Goal: Check status: Check status

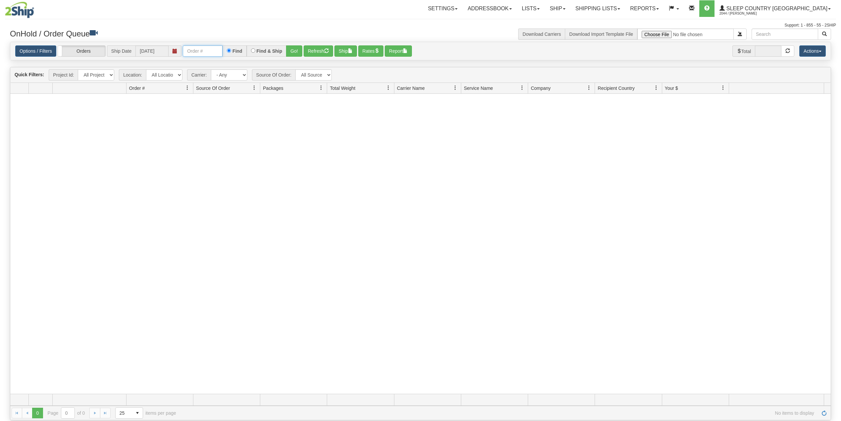
click at [199, 49] on input "text" at bounding box center [203, 50] width 40 height 11
paste input "﻿9002H988254"
type input "﻿9002H988254"
click at [298, 52] on button "Go!" at bounding box center [294, 50] width 16 height 11
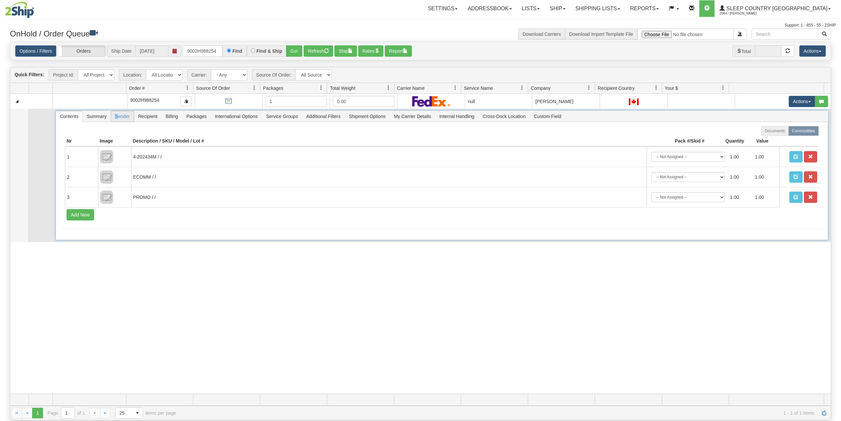
click at [117, 119] on span "Sender" at bounding box center [122, 116] width 23 height 11
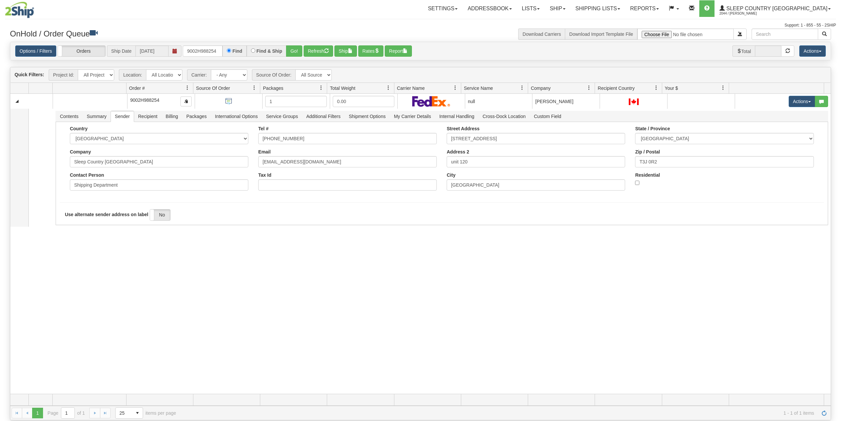
click at [195, 278] on div "31446490 95 90808126 0 9002H988254 1 0.00 null Shipping department Sleep Countr…" at bounding box center [420, 244] width 821 height 300
click at [625, 11] on link "Shipping lists" at bounding box center [598, 8] width 55 height 17
click at [618, 29] on span "Search Shipment History" at bounding box center [592, 31] width 51 height 5
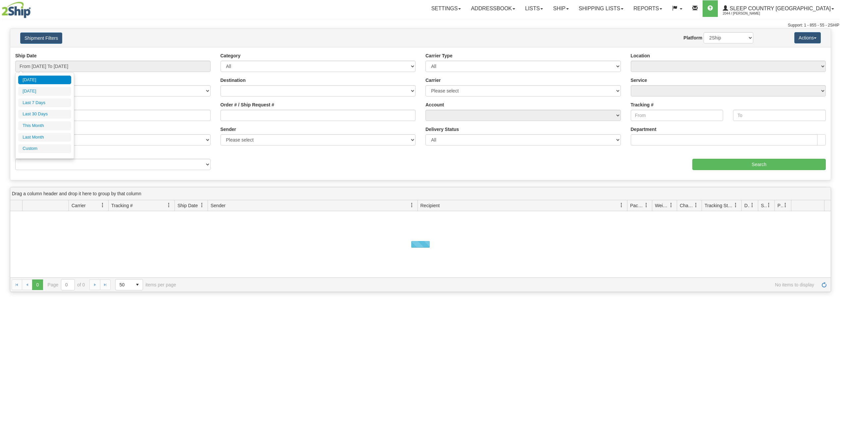
click at [65, 64] on input "From [DATE] To [DATE]" at bounding box center [112, 66] width 195 height 11
click at [45, 112] on li "Last 30 Days" at bounding box center [44, 114] width 53 height 9
type input "From 07/24/2025 To 08/22/2025"
click at [45, 112] on input "Reference / PO" at bounding box center [112, 115] width 195 height 11
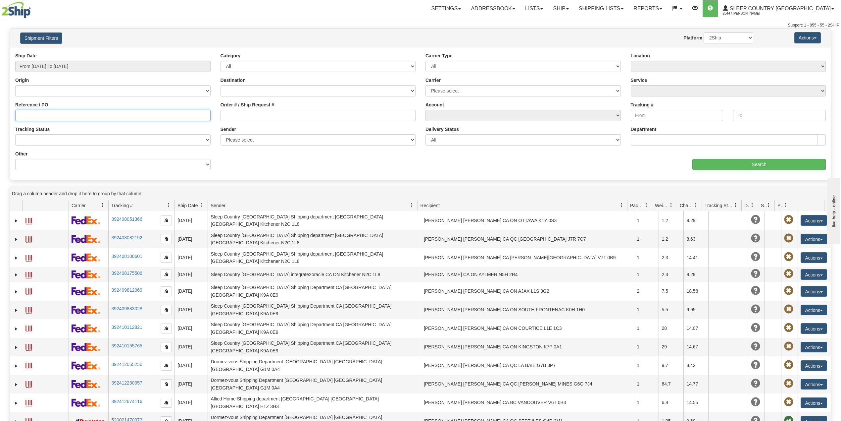
paste input "Marie-Johanne Job <Marie-Johanne.Job@dormezvous.com>; ECom-Support <Ecom-suppor…"
type input "Marie-Johanne Job <Marie-Johanne.Job@dormezvous.com>; ECom-Support <Ecom-suppor…"
paste input "9002H988254"
click at [20, 115] on input "9002H988254" at bounding box center [112, 115] width 195 height 11
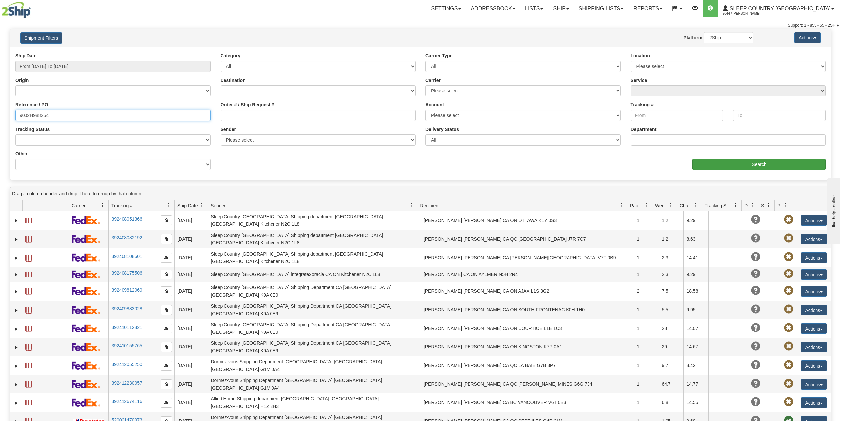
type input "9002H988254"
click at [771, 163] on input "Search" at bounding box center [759, 164] width 133 height 11
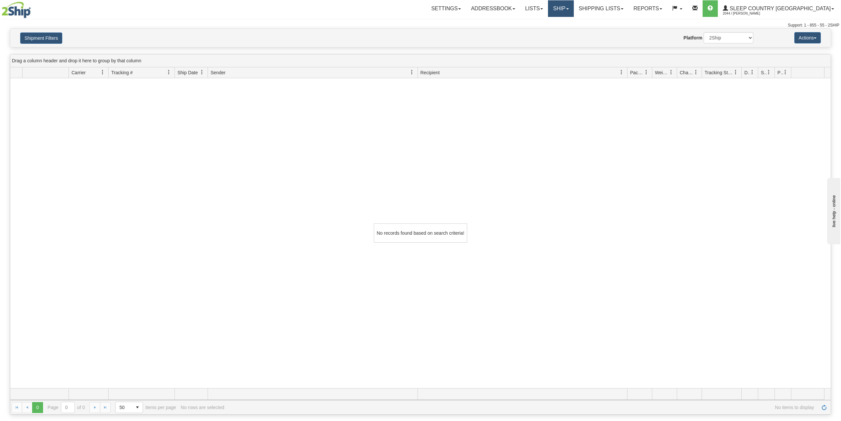
click at [574, 3] on link "Ship" at bounding box center [561, 8] width 26 height 17
click at [567, 31] on span "OnHold / Order Queue" at bounding box center [543, 31] width 47 height 5
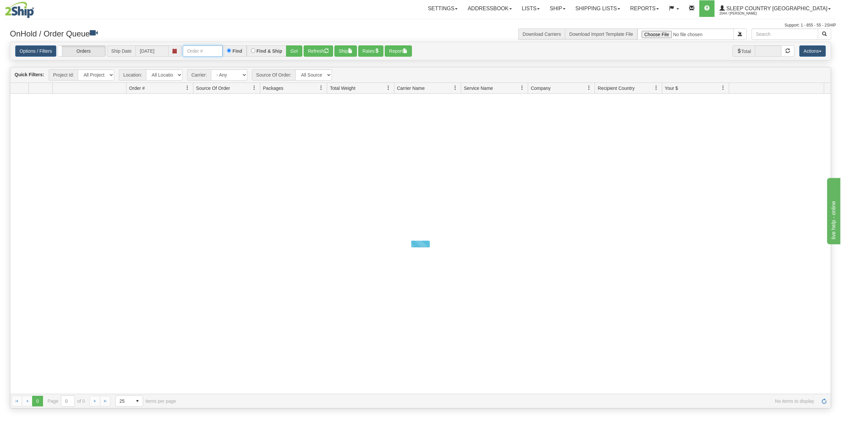
click at [202, 55] on input "text" at bounding box center [203, 50] width 40 height 11
paste input "9000I014901"
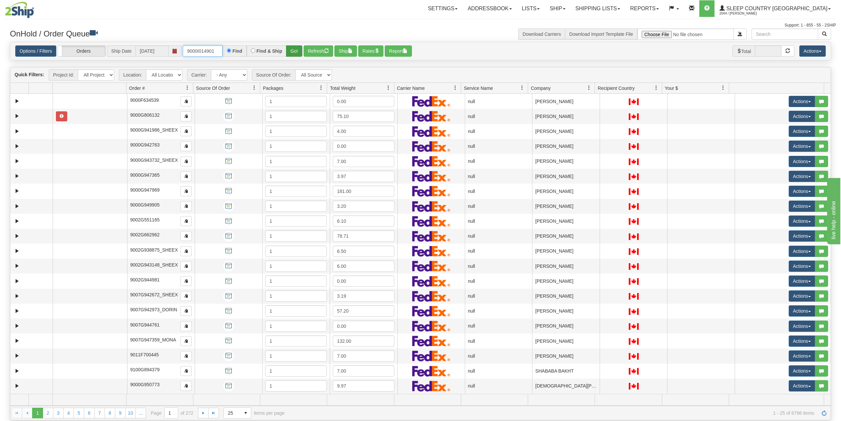
type input "9000I014901"
click at [297, 50] on button "Go!" at bounding box center [294, 50] width 16 height 11
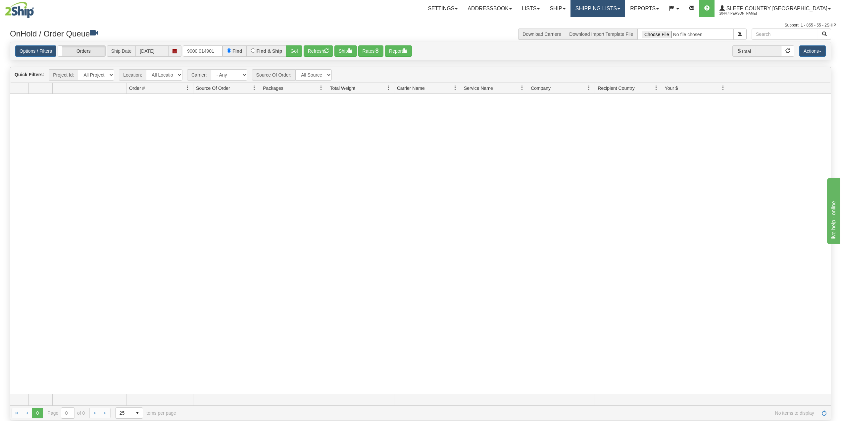
click at [611, 9] on link "Shipping lists" at bounding box center [598, 8] width 55 height 17
click at [606, 22] on span "Current Shipments" at bounding box center [586, 23] width 39 height 5
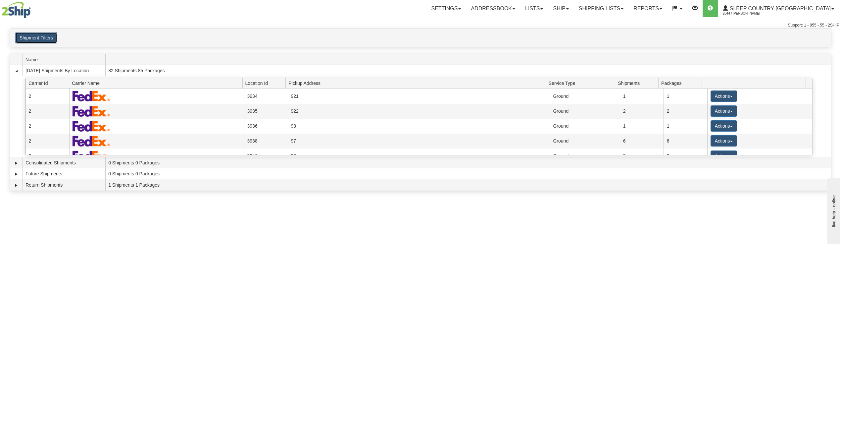
click at [32, 39] on button "Shipment Filters" at bounding box center [36, 37] width 42 height 11
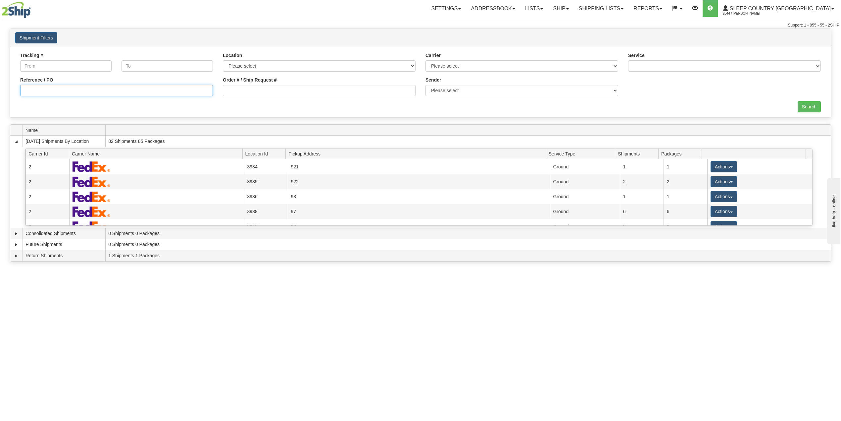
click at [72, 93] on input "Reference / PO" at bounding box center [116, 90] width 193 height 11
paste input "9000I014901"
type input "9000I014901"
click at [816, 110] on input "Search" at bounding box center [809, 106] width 23 height 11
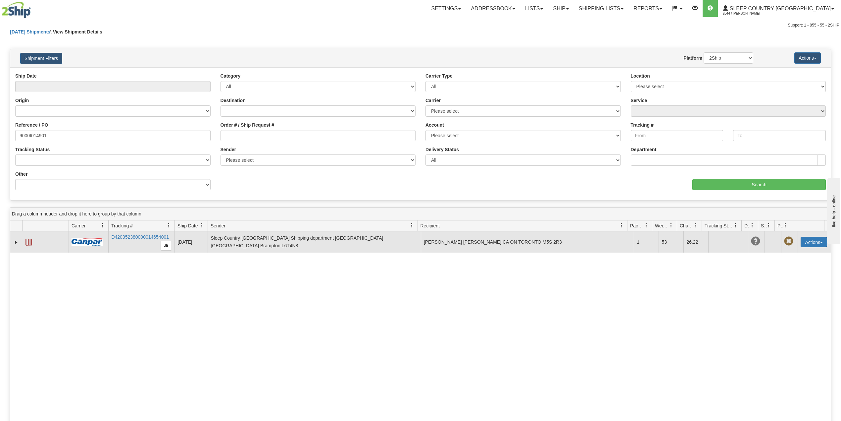
click at [810, 240] on button "Actions" at bounding box center [814, 241] width 26 height 11
click at [785, 280] on link "Delete" at bounding box center [800, 280] width 53 height 9
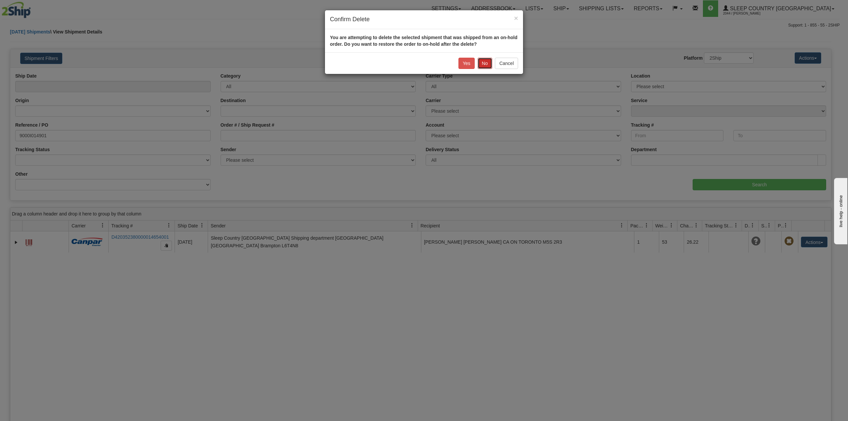
click at [483, 64] on button "No" at bounding box center [485, 63] width 15 height 11
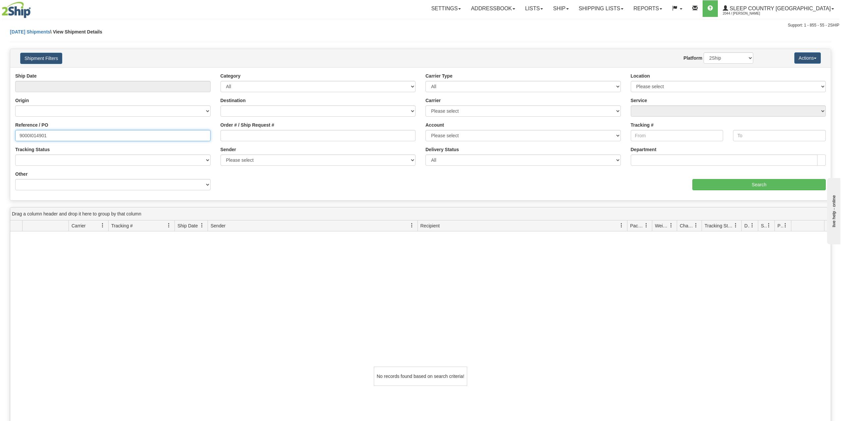
click at [64, 138] on input "9000I014901" at bounding box center [112, 135] width 195 height 11
click at [750, 183] on input "Search" at bounding box center [759, 184] width 133 height 11
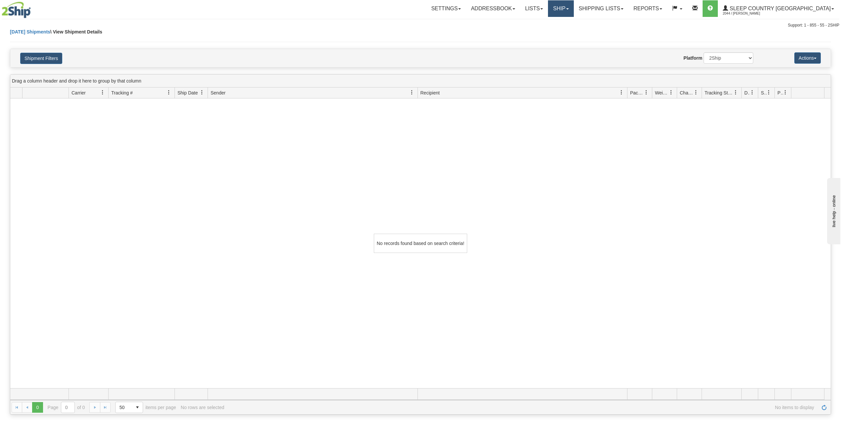
click at [574, 11] on link "Ship" at bounding box center [561, 8] width 26 height 17
click at [567, 32] on span "OnHold / Order Queue" at bounding box center [543, 31] width 47 height 5
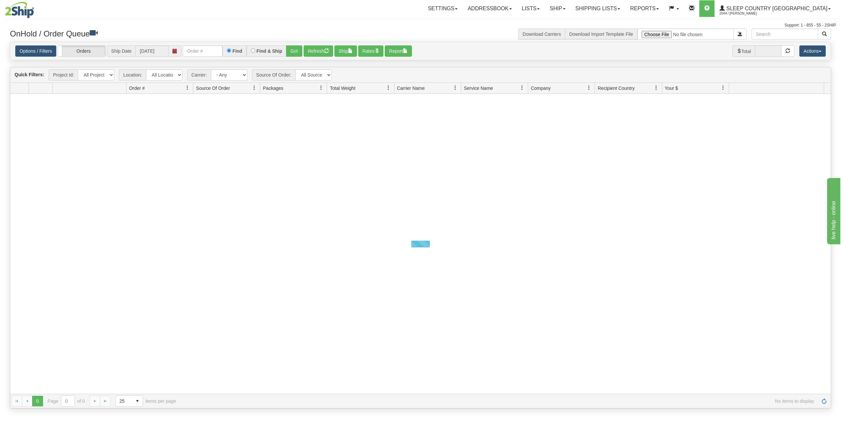
click at [211, 44] on div "Options / Filters Group Shipments Orders Ship Date 08/22/2025 Find Find & Ship …" at bounding box center [420, 51] width 821 height 18
click at [210, 52] on input "text" at bounding box center [203, 50] width 40 height 11
paste input "9000I002637"
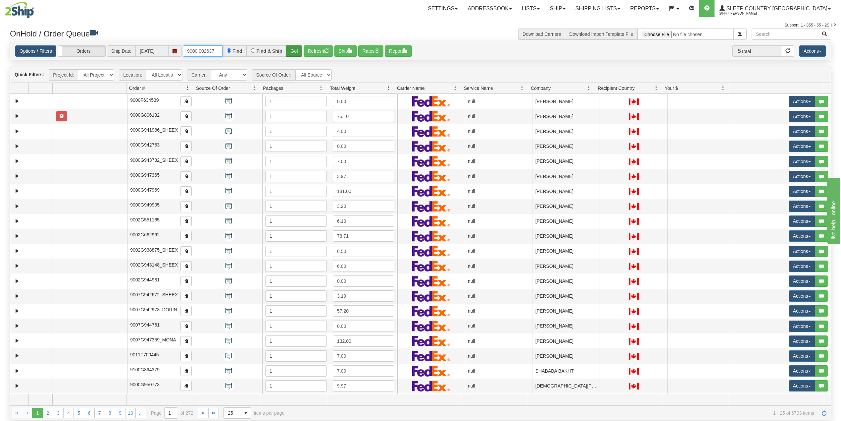
type input "9000I002637"
click at [292, 49] on button "Go!" at bounding box center [294, 50] width 16 height 11
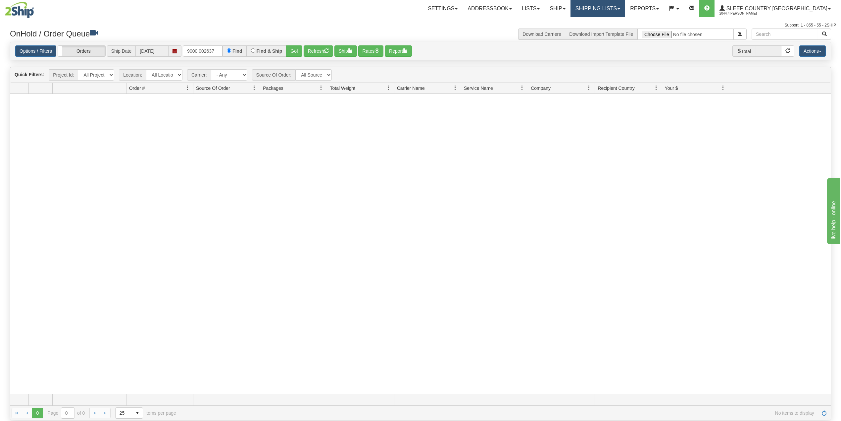
click at [625, 6] on link "Shipping lists" at bounding box center [598, 8] width 55 height 17
click at [625, 28] on link "Search Shipment History" at bounding box center [592, 31] width 65 height 9
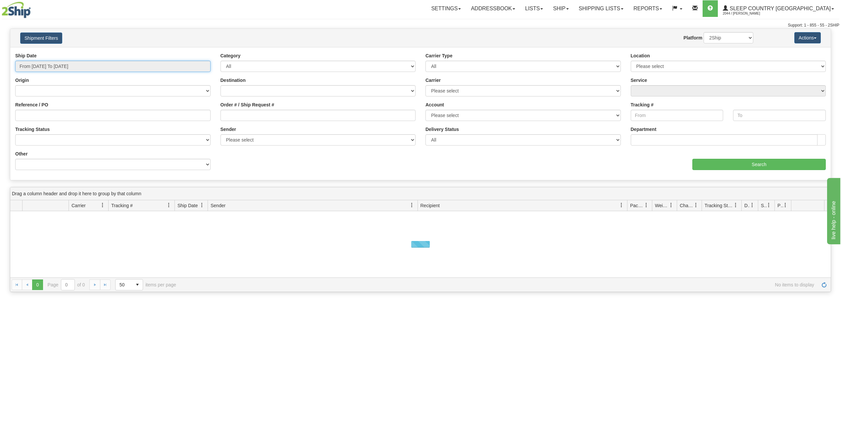
click at [54, 71] on input "From [DATE] To [DATE]" at bounding box center [112, 66] width 195 height 11
click at [49, 114] on li "Last 30 Days" at bounding box center [44, 114] width 53 height 9
type input "From [DATE] To [DATE]"
click at [55, 124] on div "Reference / PO" at bounding box center [112, 113] width 205 height 25
click at [60, 115] on input "Reference / PO" at bounding box center [112, 115] width 195 height 11
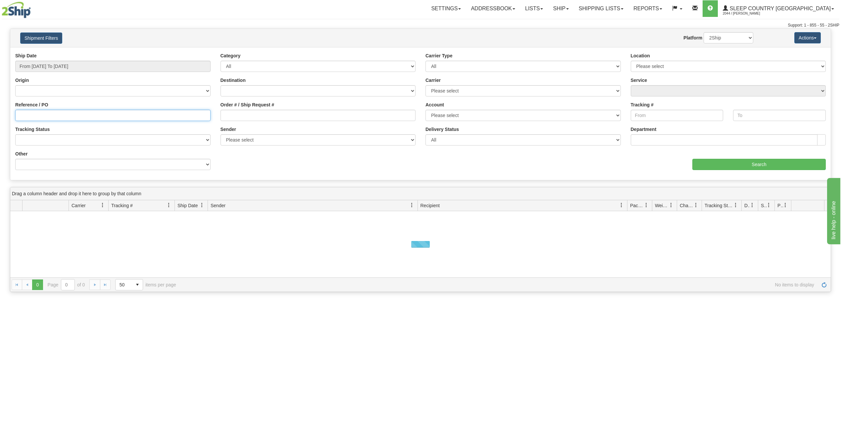
paste input "9000I002637"
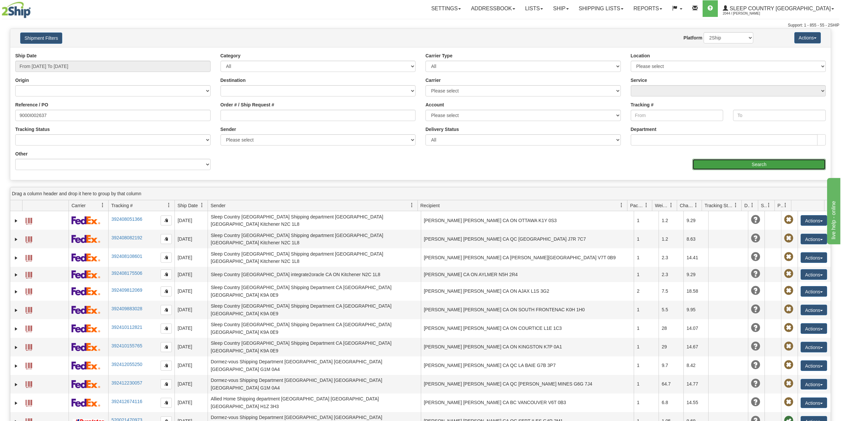
click at [722, 162] on input "Search" at bounding box center [759, 164] width 133 height 11
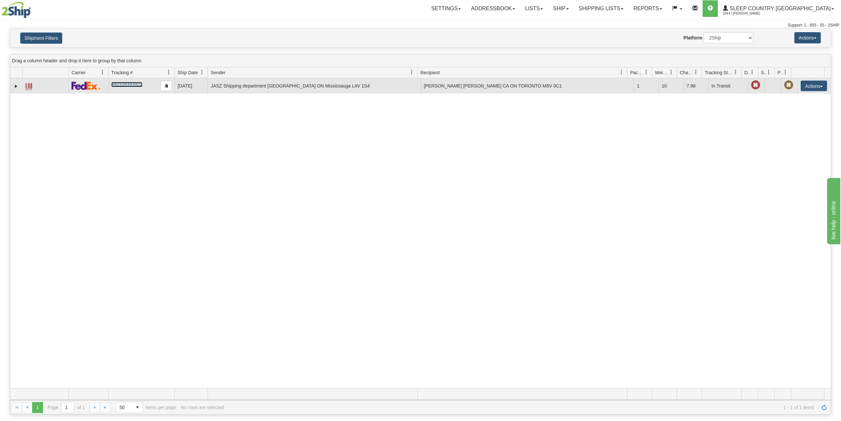
click at [131, 85] on link "392328393922" at bounding box center [126, 84] width 31 height 5
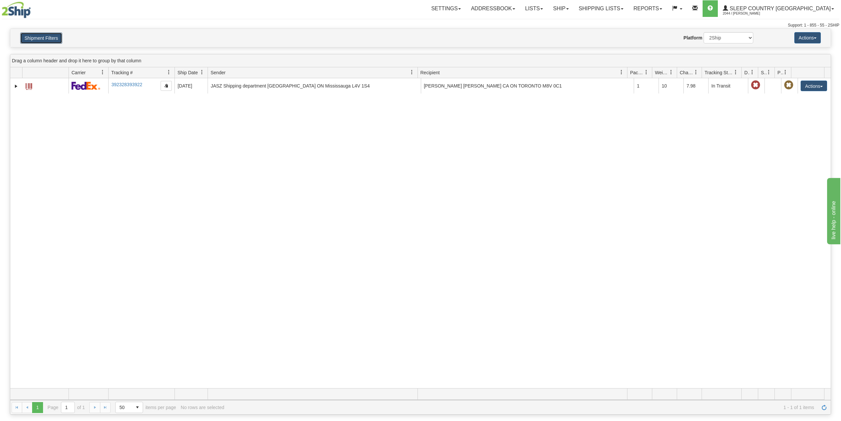
click at [34, 36] on button "Shipment Filters" at bounding box center [41, 37] width 42 height 11
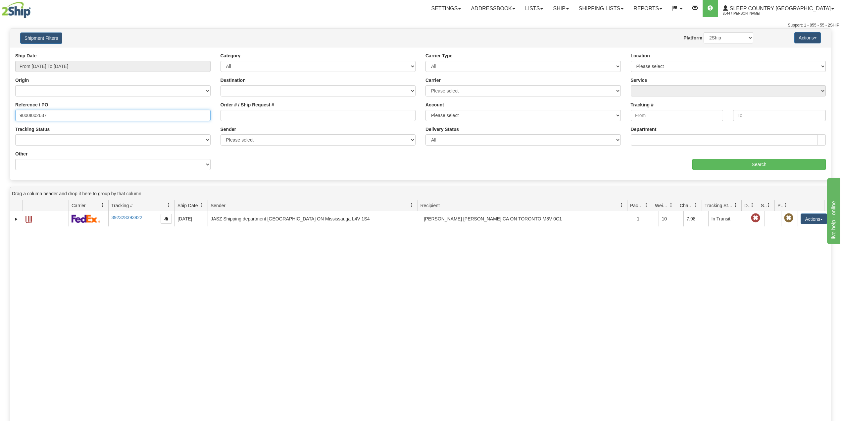
click at [40, 112] on input "9000I002637" at bounding box center [112, 115] width 195 height 11
paste input "H994305"
type input "9000H994305"
click at [716, 162] on input "Search" at bounding box center [759, 164] width 133 height 11
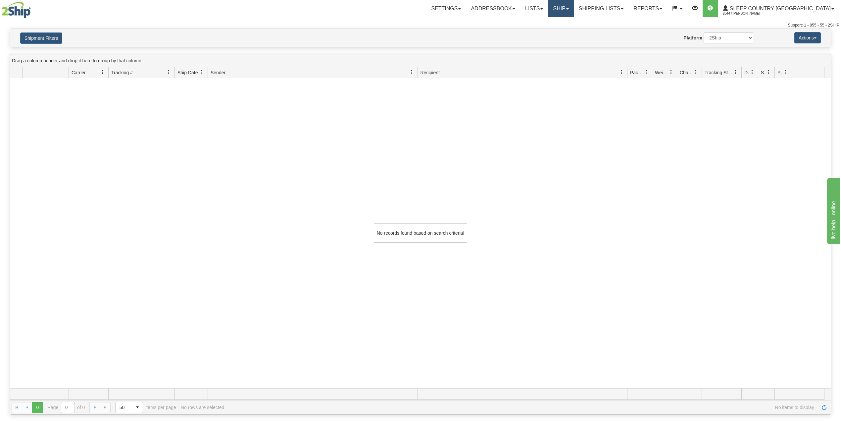
click at [574, 7] on link "Ship" at bounding box center [561, 8] width 26 height 17
click at [567, 30] on span "OnHold / Order Queue" at bounding box center [543, 31] width 47 height 5
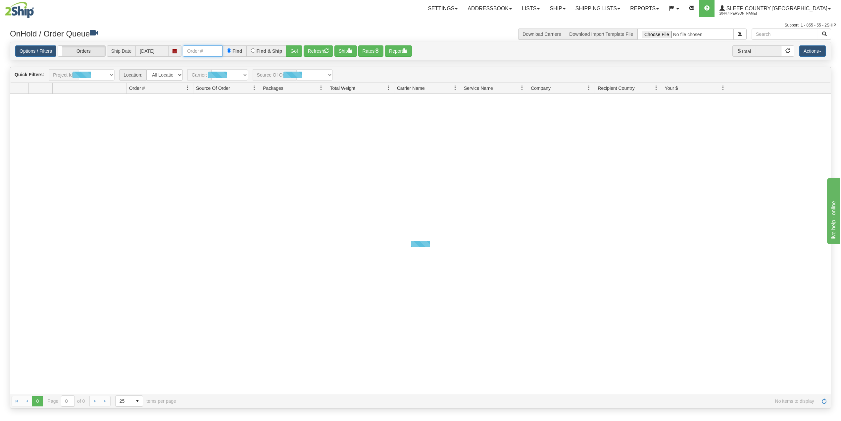
click at [199, 56] on input "text" at bounding box center [203, 50] width 40 height 11
paste input "9000H994305"
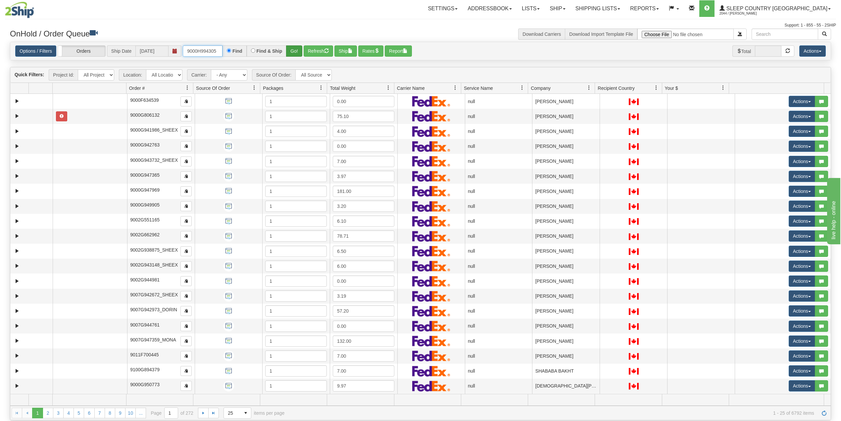
type input "9000H994305"
click at [296, 51] on button "Go!" at bounding box center [294, 50] width 16 height 11
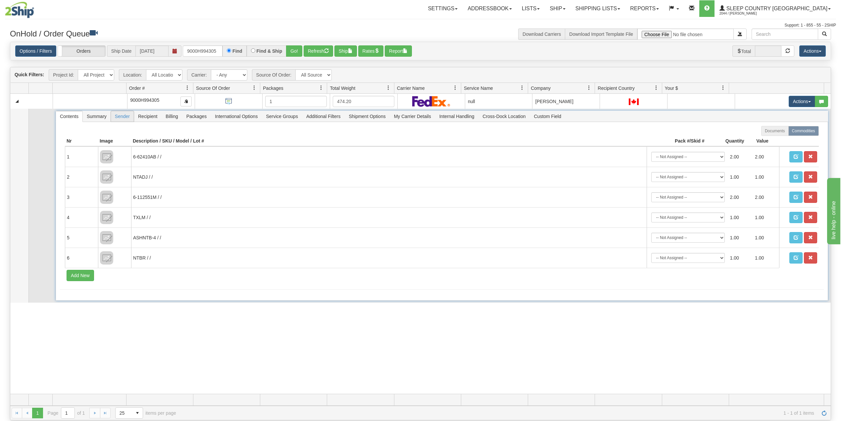
click at [114, 120] on span "Sender" at bounding box center [122, 116] width 23 height 11
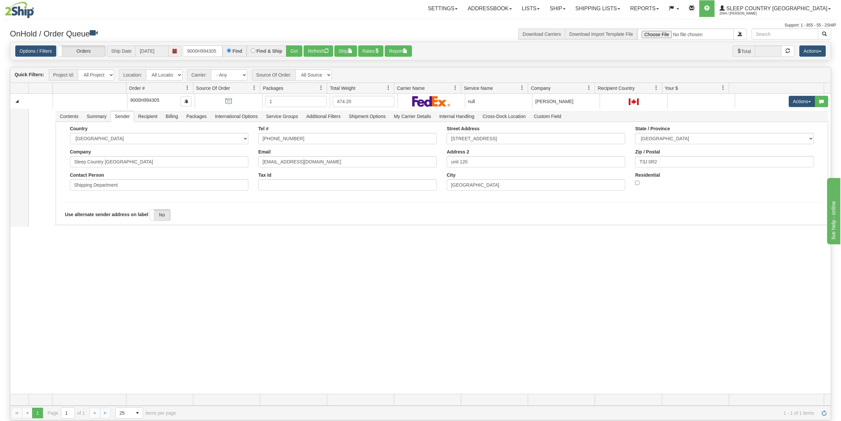
click at [207, 291] on div "31464258 95 90780116 0 9000H994305 1 474.20 null Shipping department Sleep Coun…" at bounding box center [420, 244] width 821 height 300
click at [625, 5] on link "Shipping lists" at bounding box center [598, 8] width 55 height 17
click at [617, 28] on link "Search Shipment History" at bounding box center [592, 31] width 65 height 9
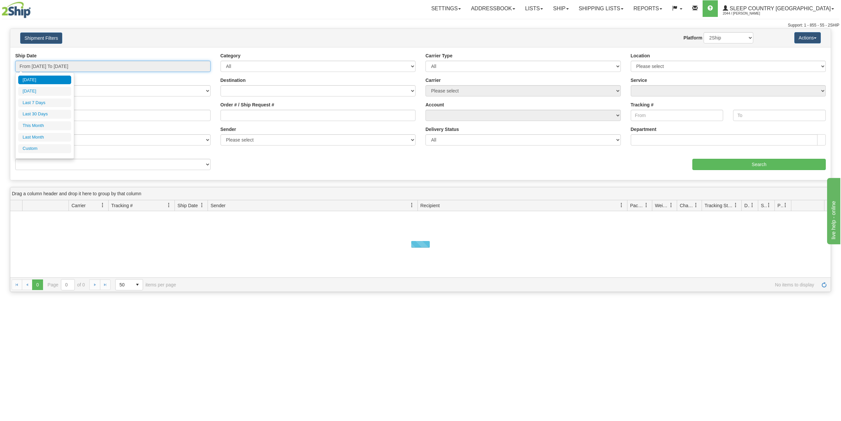
click at [57, 65] on input "From [DATE] To [DATE]" at bounding box center [112, 66] width 195 height 11
click at [47, 114] on li "Last 30 Days" at bounding box center [44, 114] width 53 height 9
type input "From [DATE] To [DATE]"
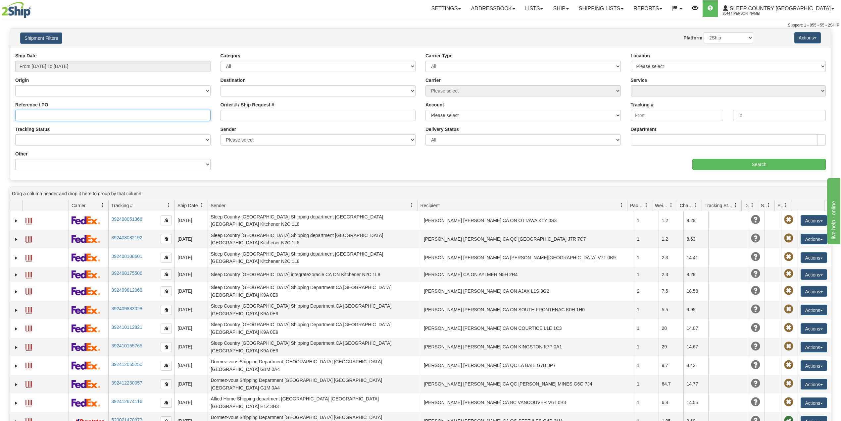
click at [48, 115] on input "Reference / PO" at bounding box center [112, 115] width 195 height 11
paste input "9000H994305"
type input "9000H994305"
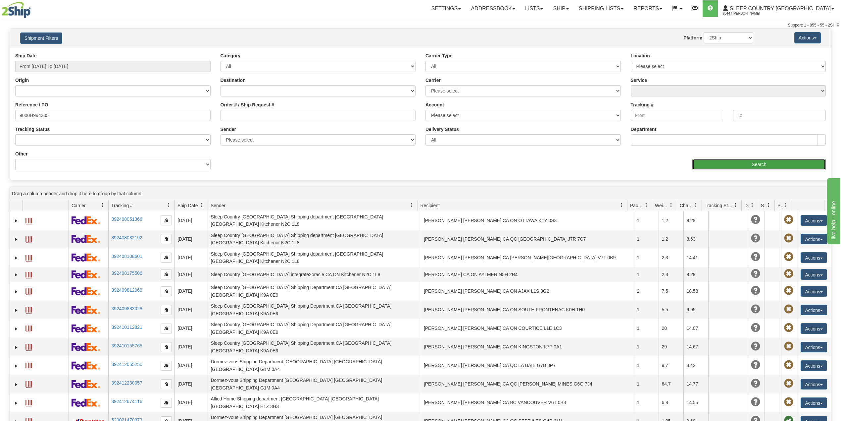
click at [743, 165] on input "Search" at bounding box center [759, 164] width 133 height 11
